Goal: Leave review/rating: Leave review/rating

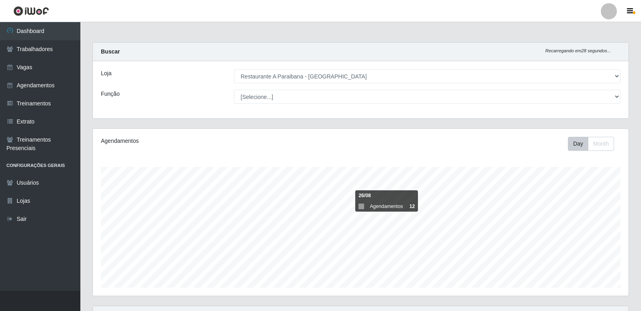
select select "342"
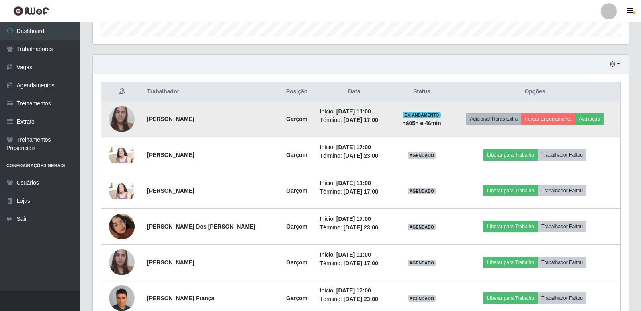
scroll to position [167, 536]
click at [585, 119] on button "Avaliação" at bounding box center [589, 118] width 29 height 11
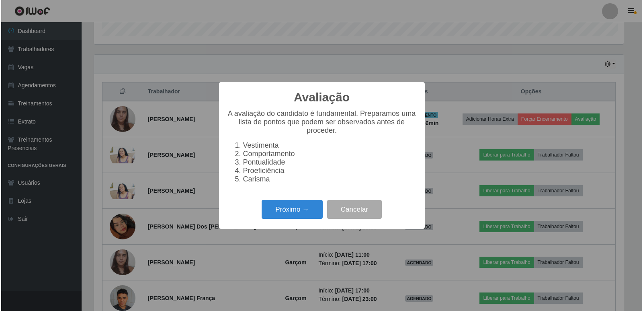
scroll to position [167, 532]
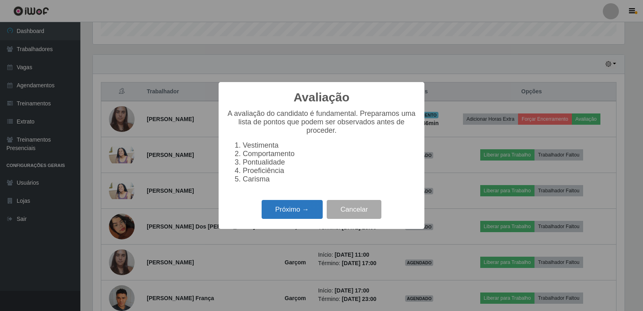
click at [286, 217] on button "Próximo →" at bounding box center [292, 209] width 61 height 19
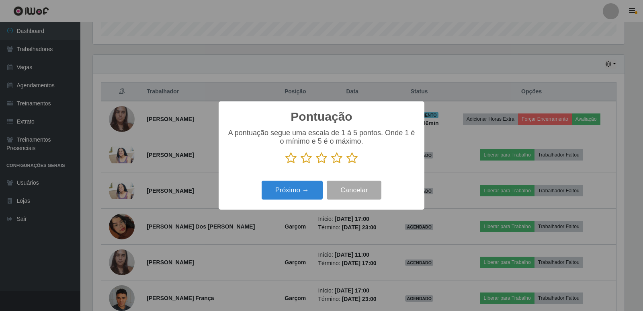
click at [351, 160] on icon at bounding box center [352, 158] width 11 height 12
click at [347, 164] on input "radio" at bounding box center [347, 164] width 0 height 0
click at [317, 192] on button "Próximo →" at bounding box center [292, 190] width 61 height 19
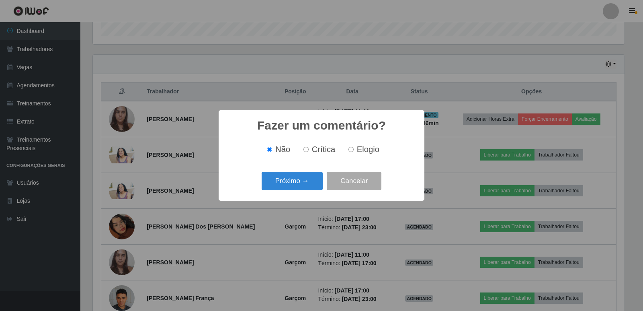
click at [353, 152] on input "Elogio" at bounding box center [351, 149] width 5 height 5
radio input "true"
click at [311, 182] on button "Próximo →" at bounding box center [292, 181] width 61 height 19
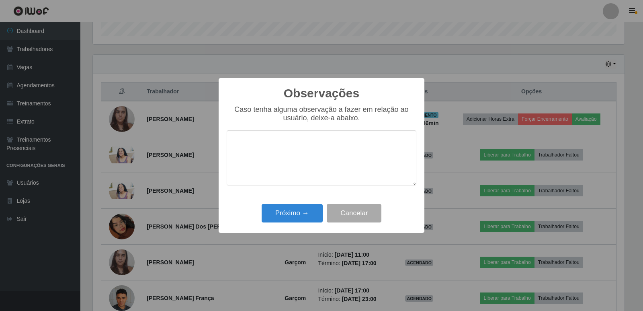
click at [304, 165] on textarea at bounding box center [322, 157] width 190 height 55
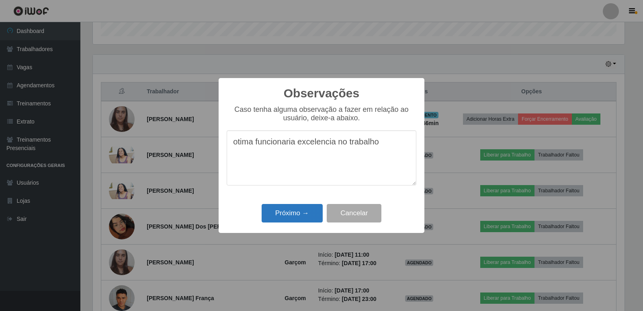
type textarea "otima funcionaria excelencia no trabalho"
click at [301, 214] on button "Próximo →" at bounding box center [292, 213] width 61 height 19
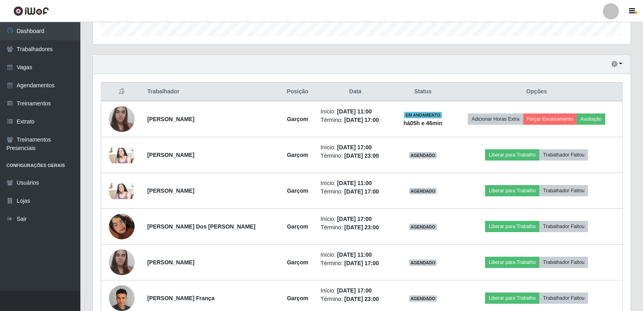
scroll to position [167, 536]
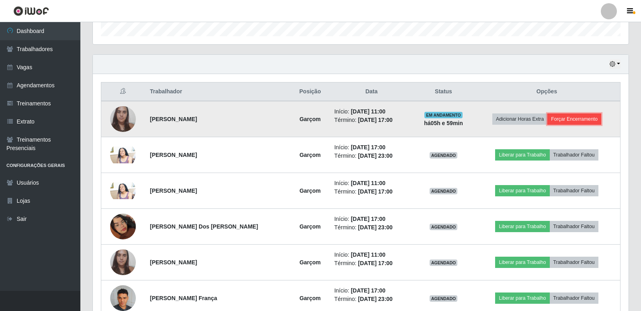
click at [563, 119] on button "Forçar Encerramento" at bounding box center [575, 118] width 54 height 11
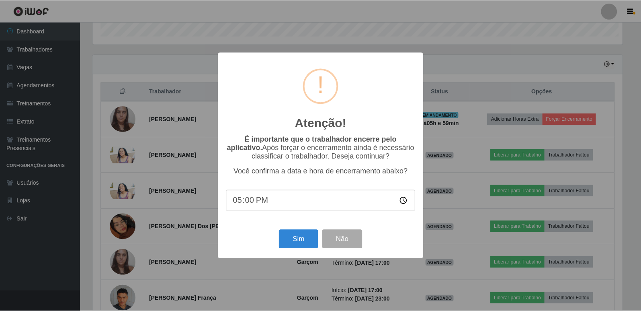
scroll to position [167, 532]
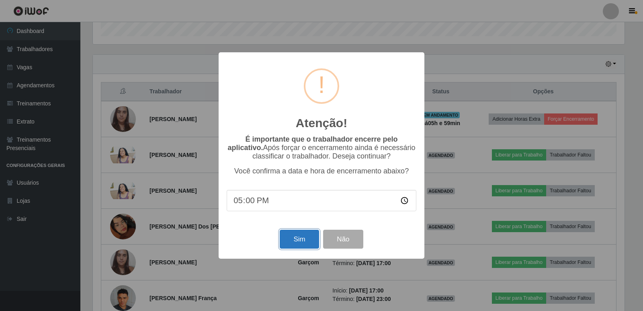
click at [304, 238] on button "Sim" at bounding box center [299, 239] width 39 height 19
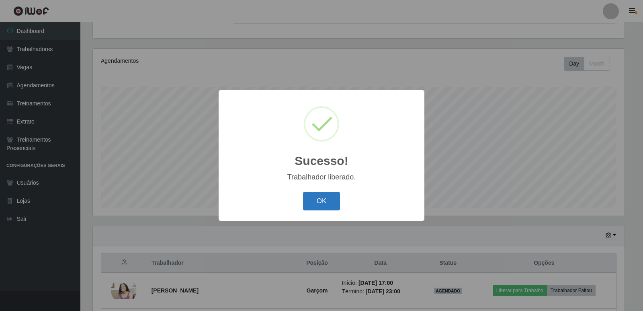
click at [331, 197] on button "OK" at bounding box center [321, 201] width 37 height 19
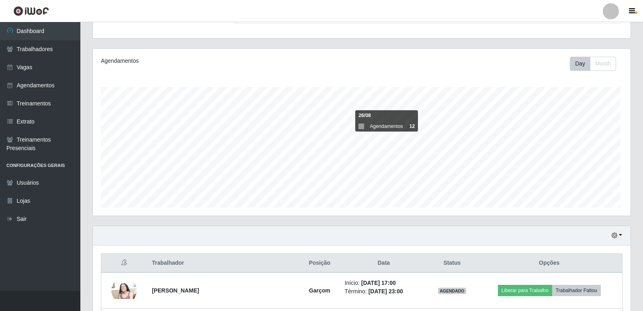
scroll to position [167, 536]
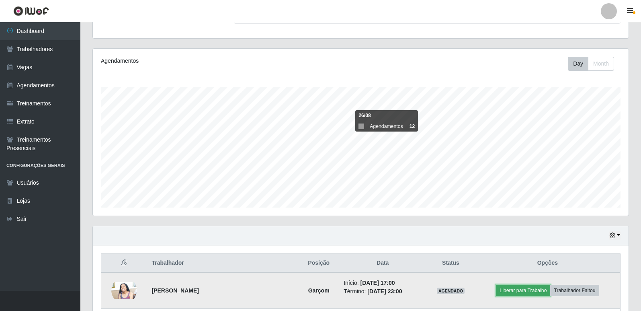
click at [513, 293] on button "Liberar para Trabalho" at bounding box center [523, 290] width 54 height 11
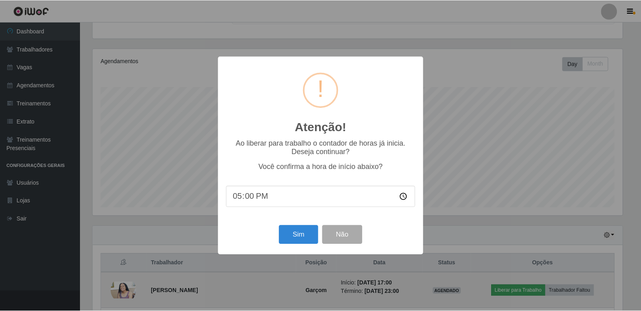
scroll to position [167, 532]
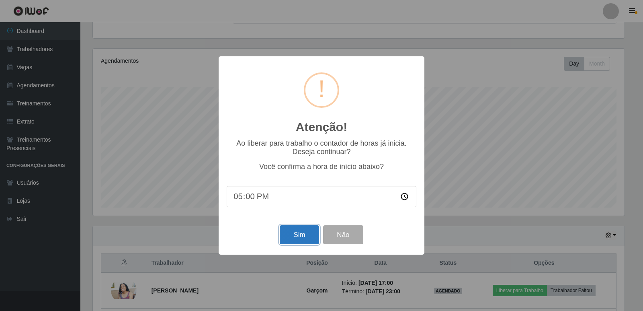
click at [311, 238] on button "Sim" at bounding box center [299, 234] width 39 height 19
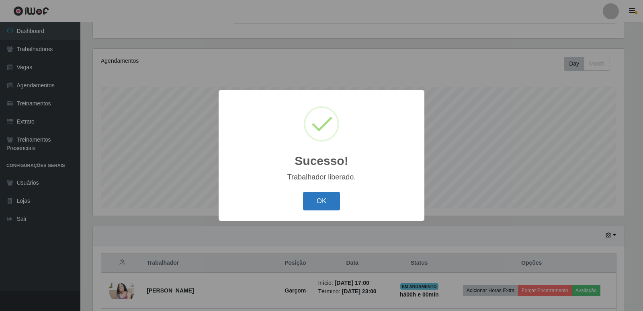
click at [332, 200] on button "OK" at bounding box center [321, 201] width 37 height 19
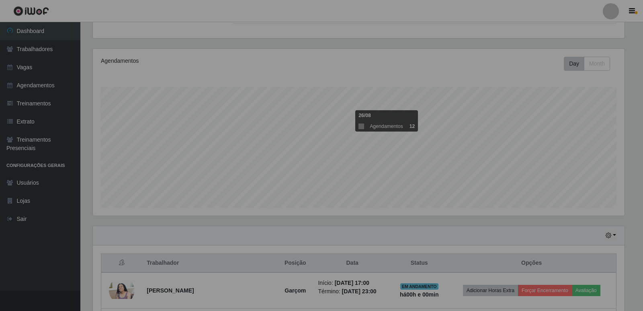
scroll to position [167, 536]
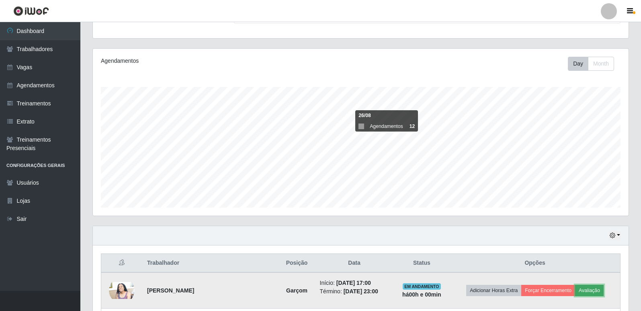
click at [593, 292] on button "Avaliação" at bounding box center [589, 290] width 29 height 11
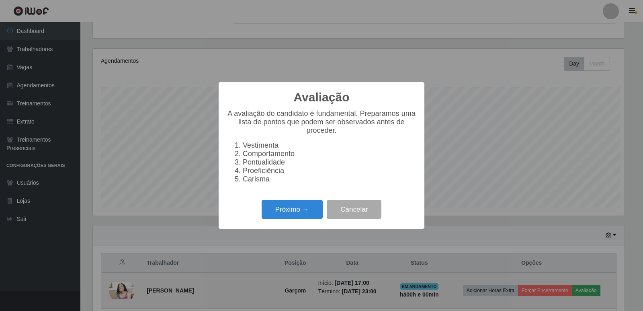
scroll to position [167, 532]
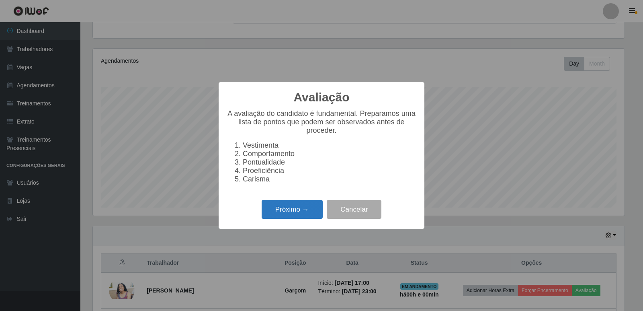
click at [297, 215] on button "Próximo →" at bounding box center [292, 209] width 61 height 19
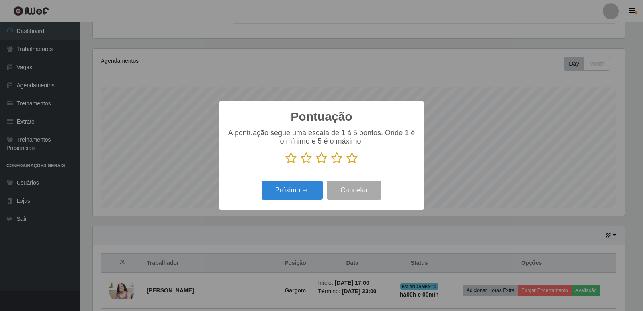
click at [355, 159] on icon at bounding box center [352, 158] width 11 height 12
click at [347, 164] on input "radio" at bounding box center [347, 164] width 0 height 0
click at [300, 196] on button "Próximo →" at bounding box center [292, 190] width 61 height 19
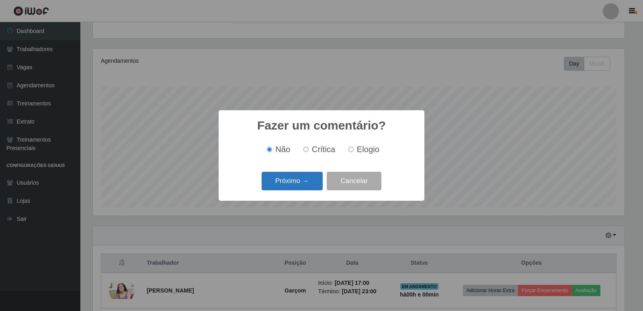
click at [302, 185] on button "Próximo →" at bounding box center [292, 181] width 61 height 19
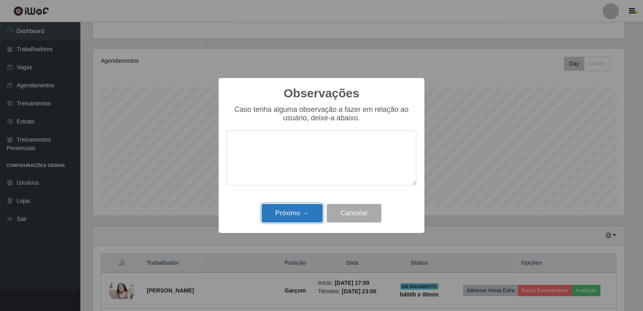
click at [302, 207] on button "Próximo →" at bounding box center [292, 213] width 61 height 19
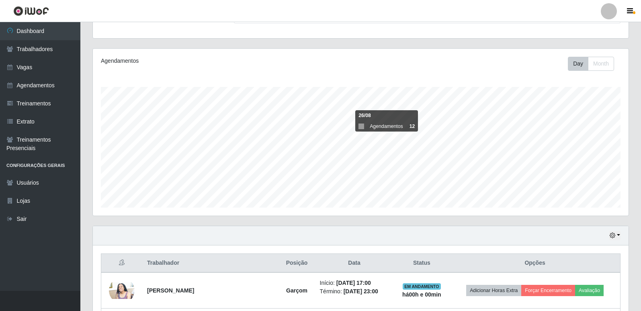
scroll to position [167, 536]
